Goal: Information Seeking & Learning: Learn about a topic

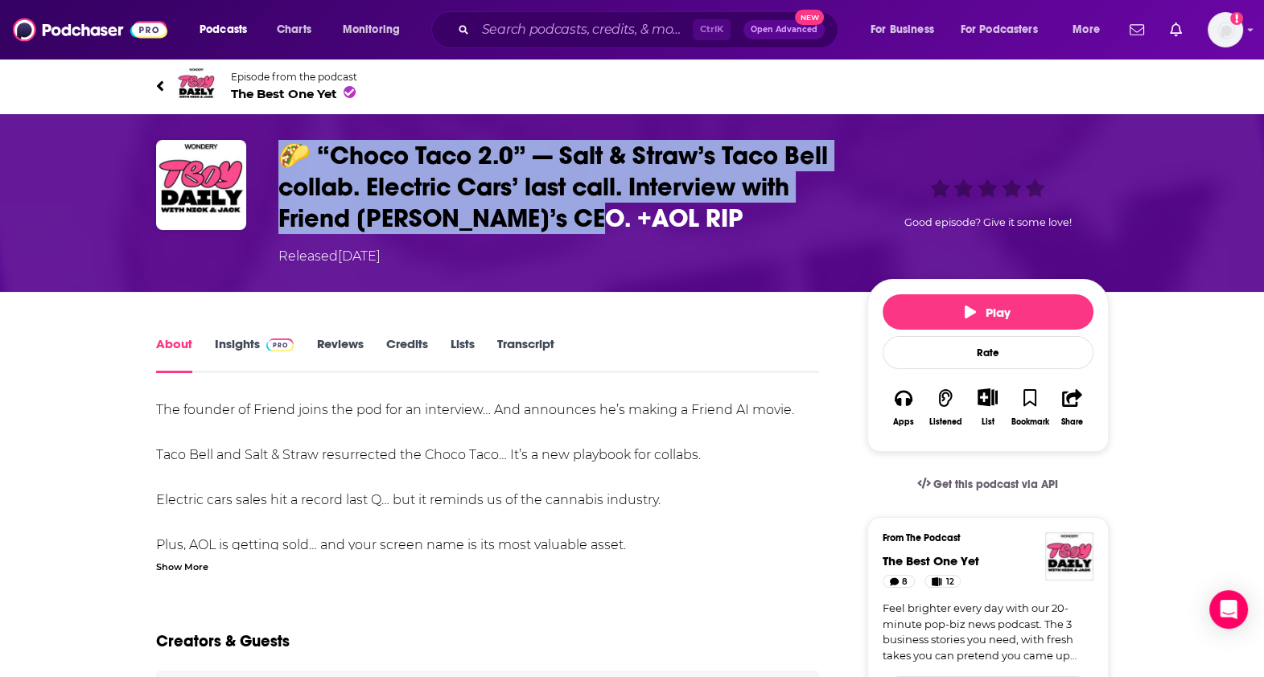
drag, startPoint x: 587, startPoint y: 209, endPoint x: 278, endPoint y: 161, distance: 312.6
click at [278, 161] on h1 "🌮 “Choco Taco 2.0” — Salt & Straw’s Taco Bell collab. Electric Cars’ last call.…" at bounding box center [559, 187] width 563 height 94
copy h1 "🌮 “Choco Taco 2.0” — Salt & Straw’s Taco Bell collab. Electric Cars’ last call.…"
click at [239, 345] on link "Insights" at bounding box center [255, 354] width 80 height 37
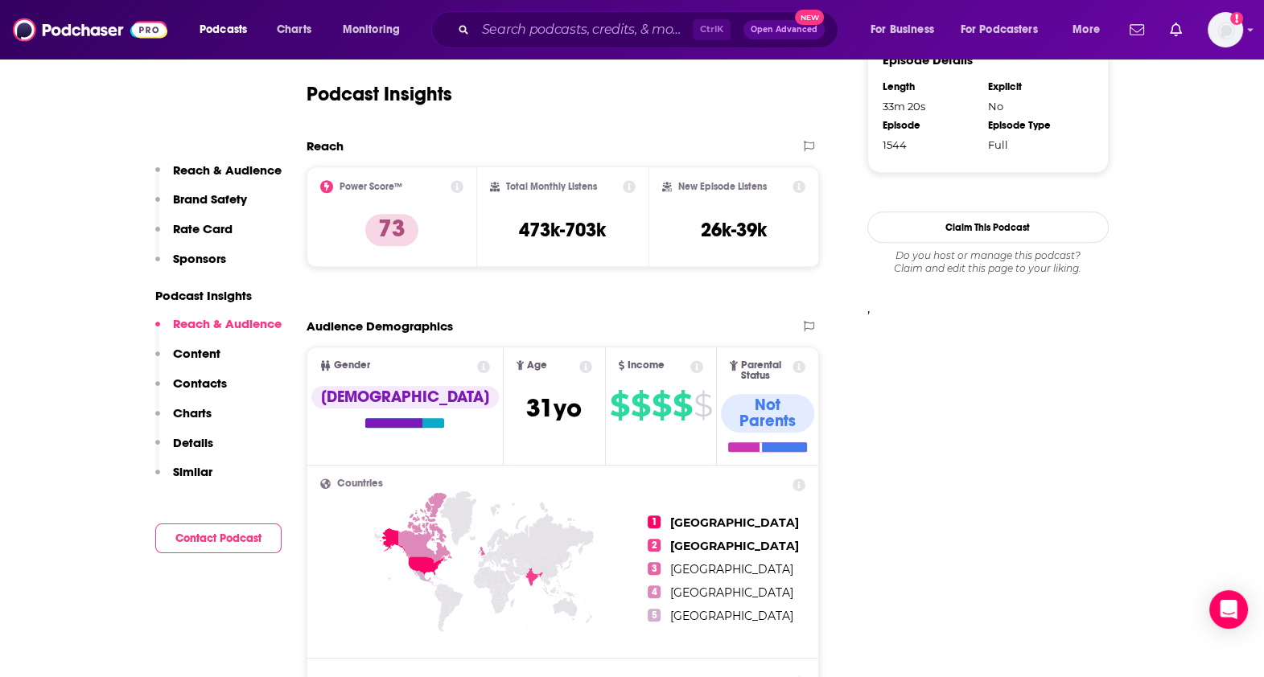
scroll to position [1175, 0]
drag, startPoint x: 690, startPoint y: 233, endPoint x: 769, endPoint y: 228, distance: 79.0
click at [769, 228] on div "New Episode Listens 26k-39k" at bounding box center [734, 218] width 144 height 74
copy h3 "26k-39k"
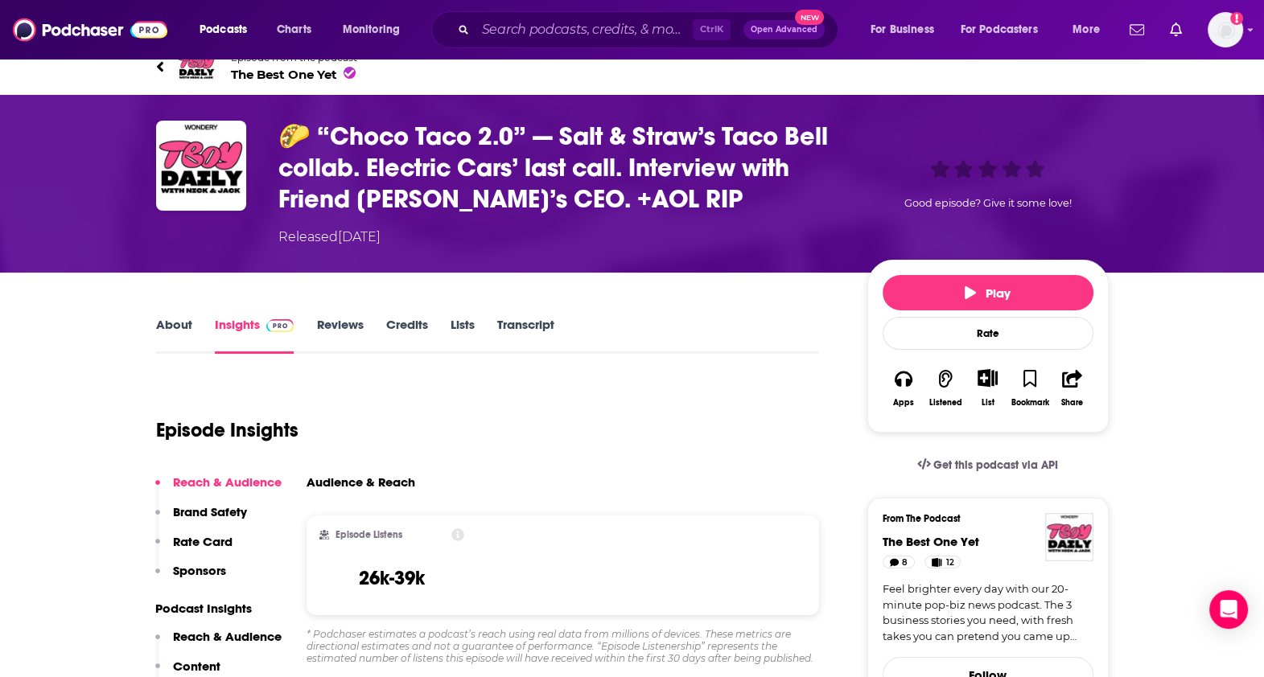
scroll to position [0, 0]
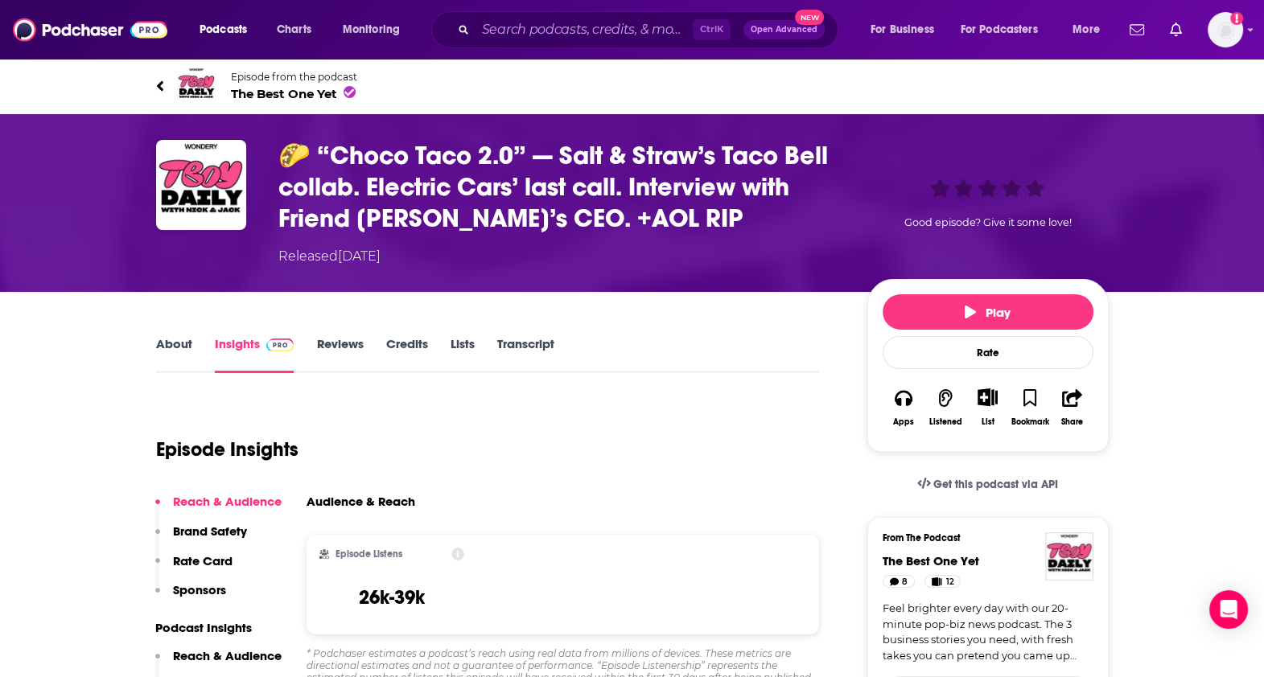
click at [503, 340] on link "Transcript" at bounding box center [524, 354] width 57 height 37
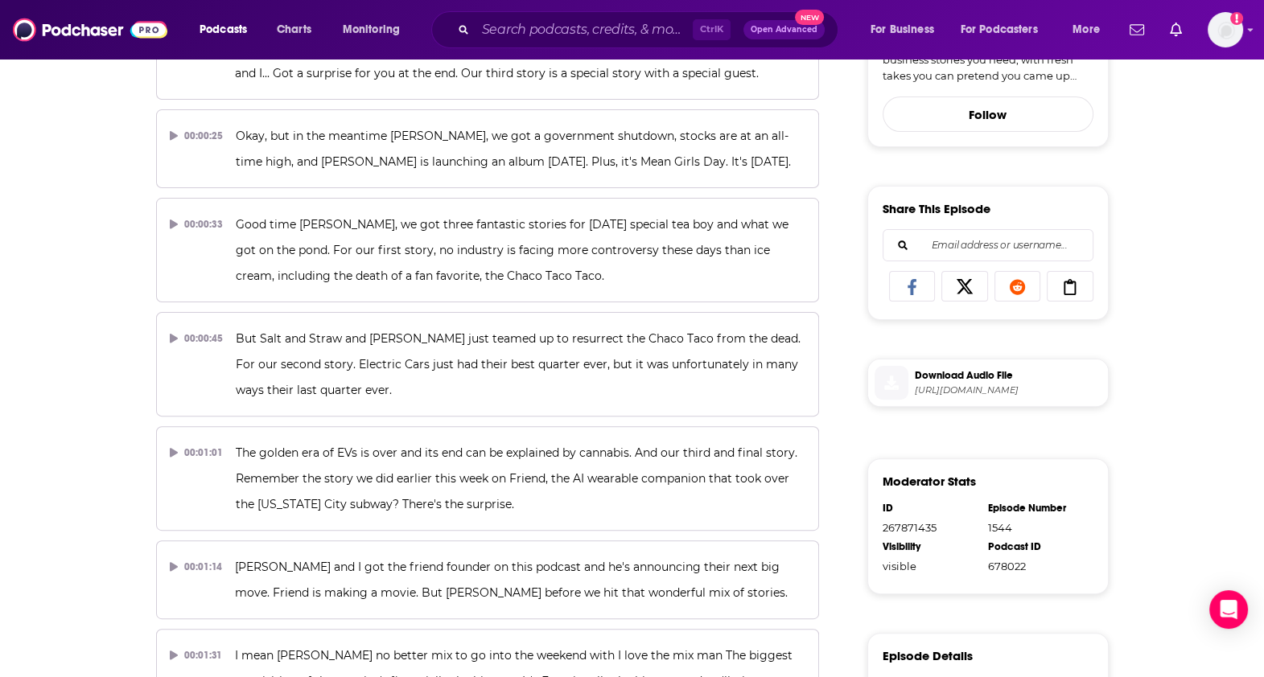
scroll to position [3870, 0]
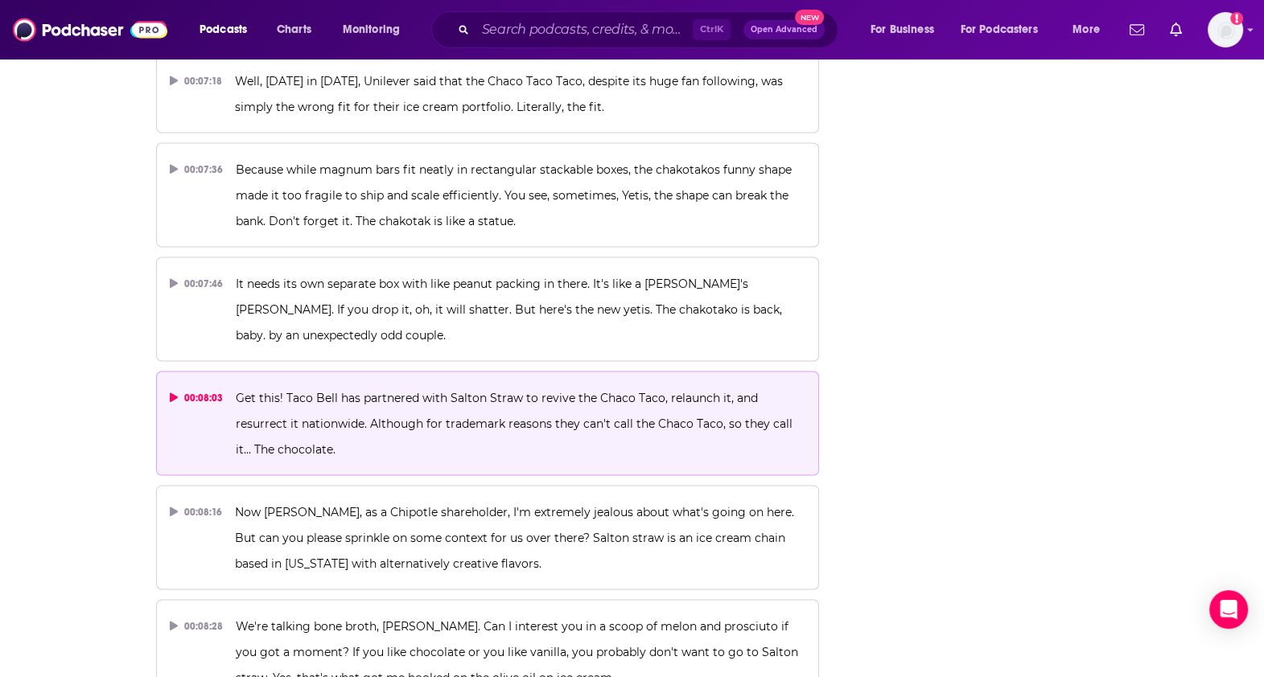
click at [465, 385] on p "Get this! Taco Bell has partnered with Salton Straw to revive the Chaco Taco, r…" at bounding box center [520, 423] width 569 height 77
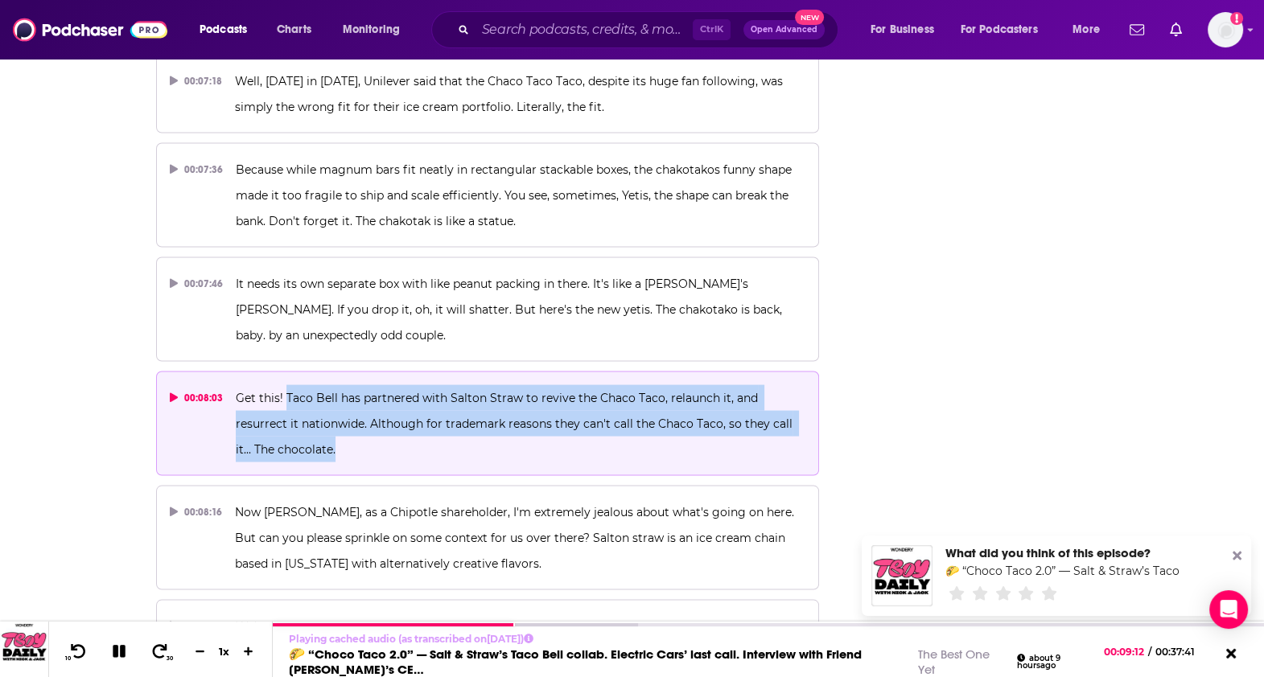
drag, startPoint x: 282, startPoint y: 338, endPoint x: 330, endPoint y: 390, distance: 71.2
click at [330, 390] on p "Get this! Taco Bell has partnered with Salton Straw to revive the Chaco Taco, r…" at bounding box center [520, 423] width 569 height 77
copy span "Taco Bell has partnered with Salton Straw to revive the Chaco Taco, relaunch it…"
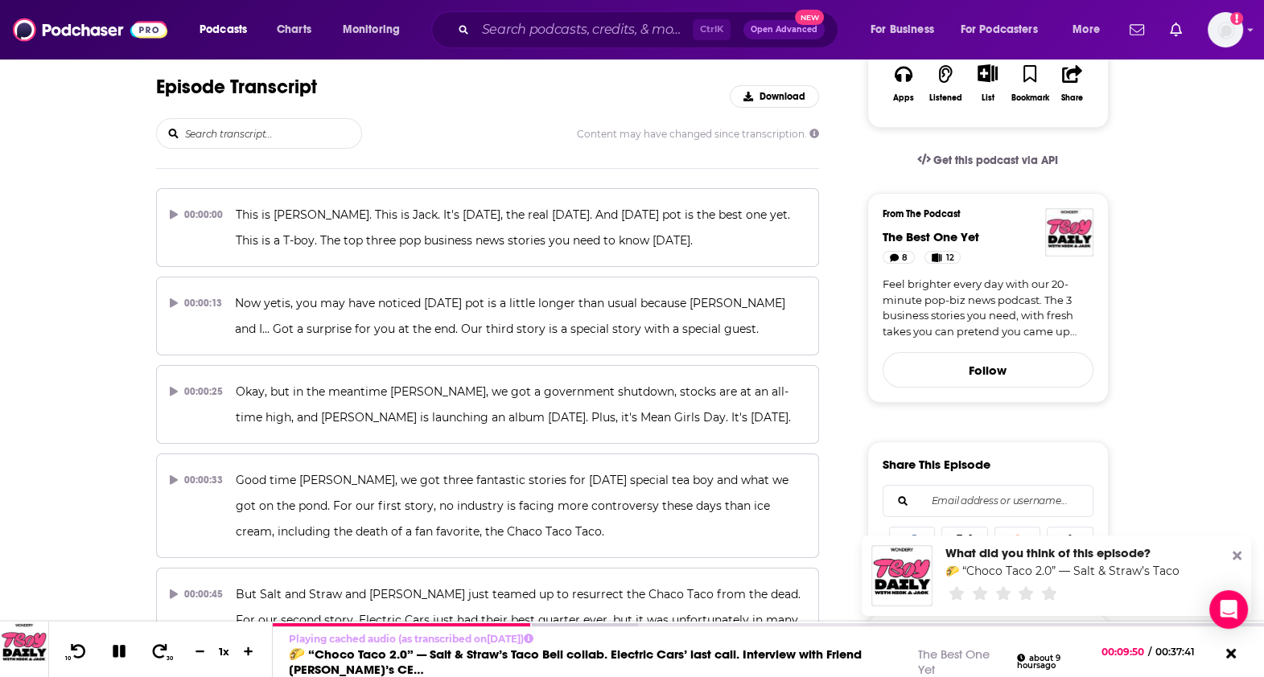
scroll to position [0, 0]
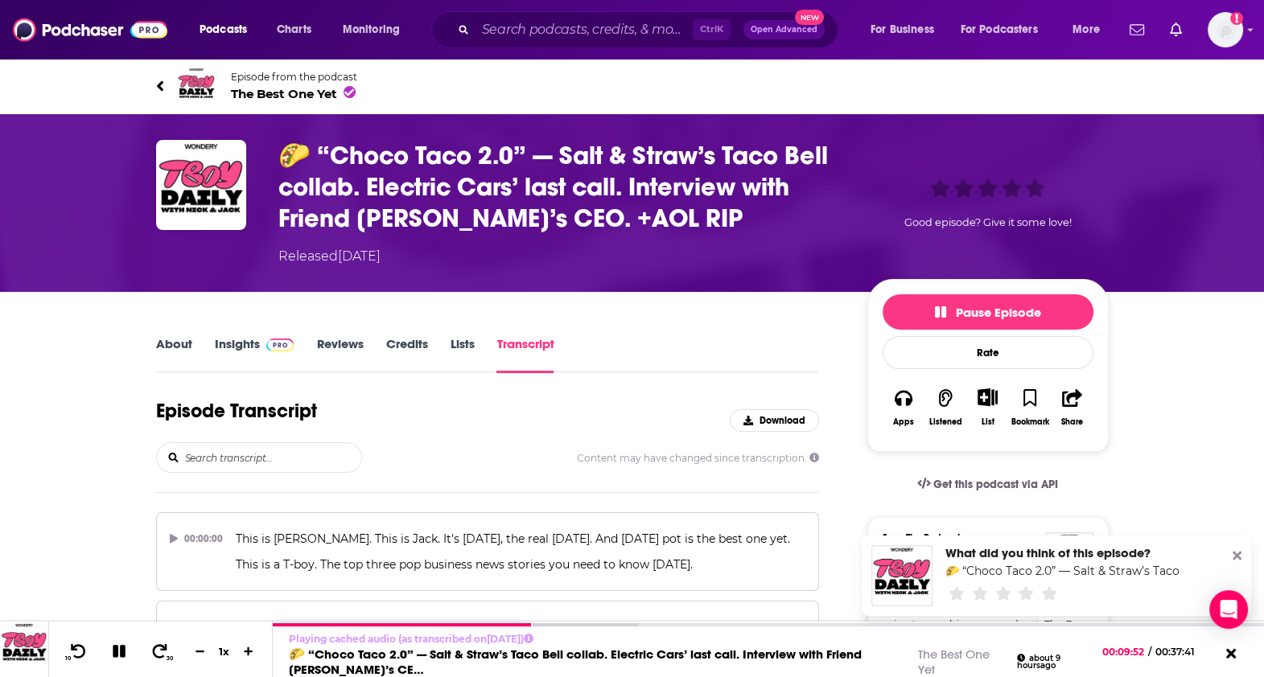
click at [175, 340] on link "About" at bounding box center [174, 354] width 36 height 37
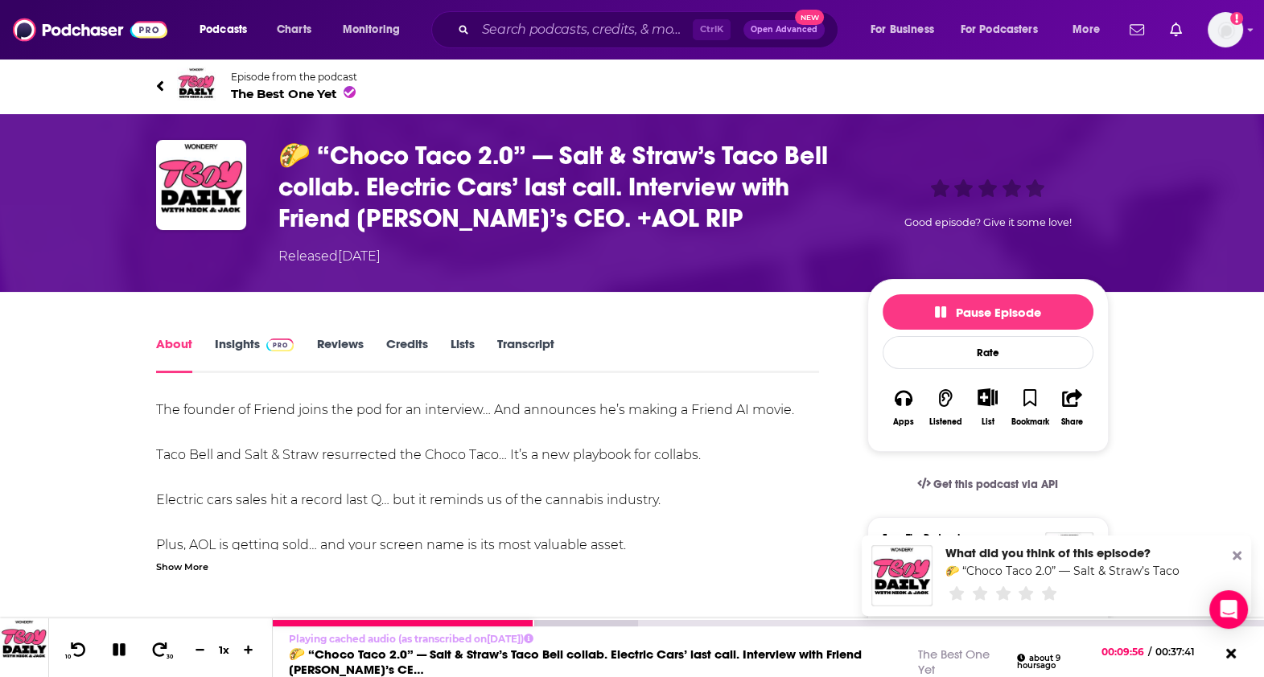
click at [120, 648] on icon at bounding box center [119, 649] width 13 height 13
